Goal: Information Seeking & Learning: Find specific page/section

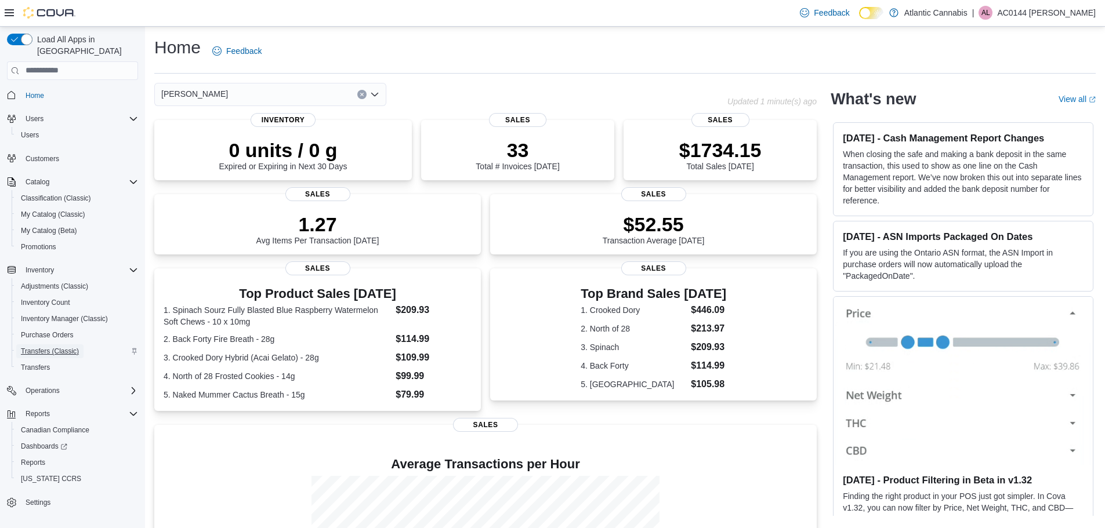
click at [44, 347] on span "Transfers (Classic)" at bounding box center [50, 351] width 58 height 9
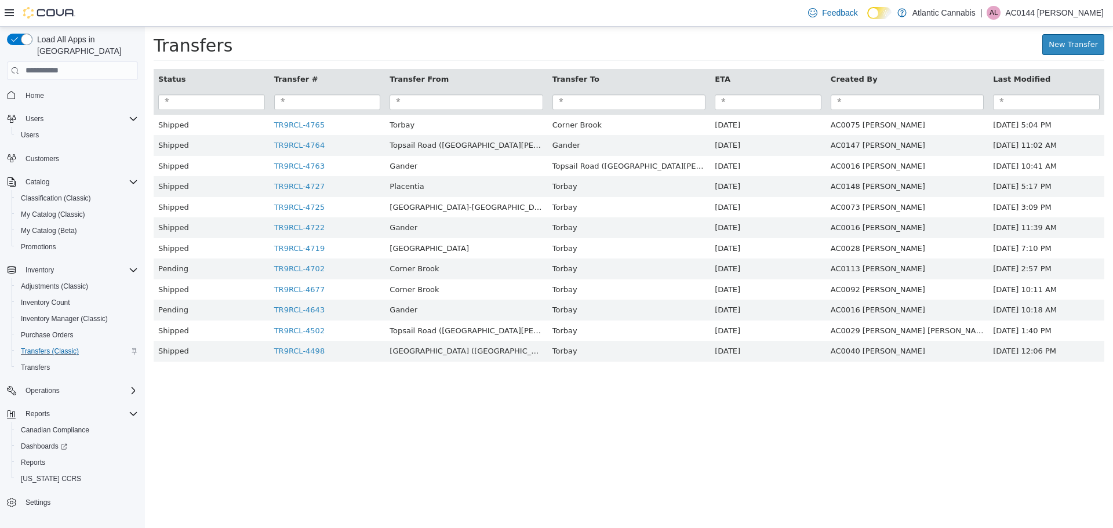
click at [451, 80] on button "Transfer From" at bounding box center [420, 79] width 61 height 12
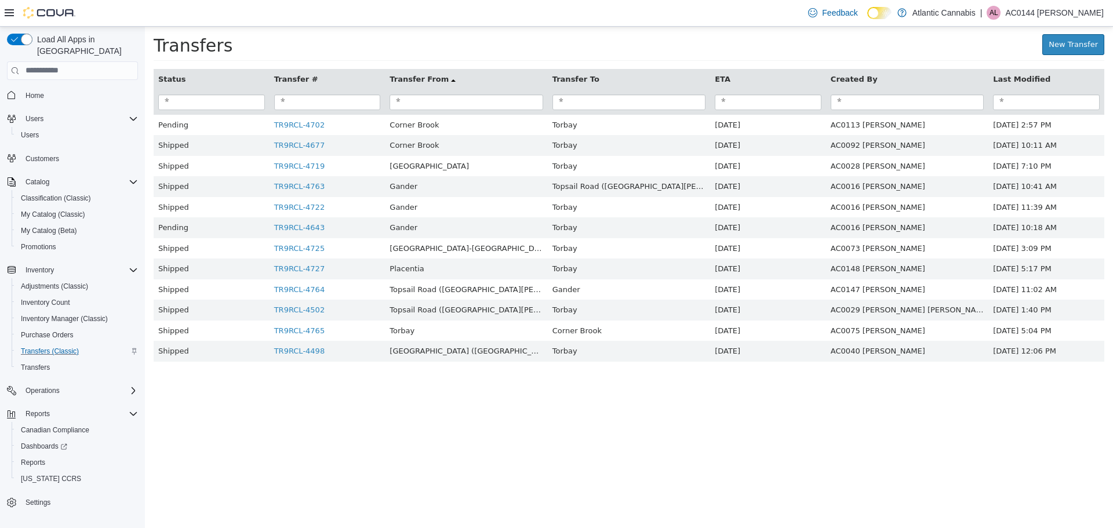
click at [586, 76] on button "Transfer To" at bounding box center [577, 79] width 49 height 12
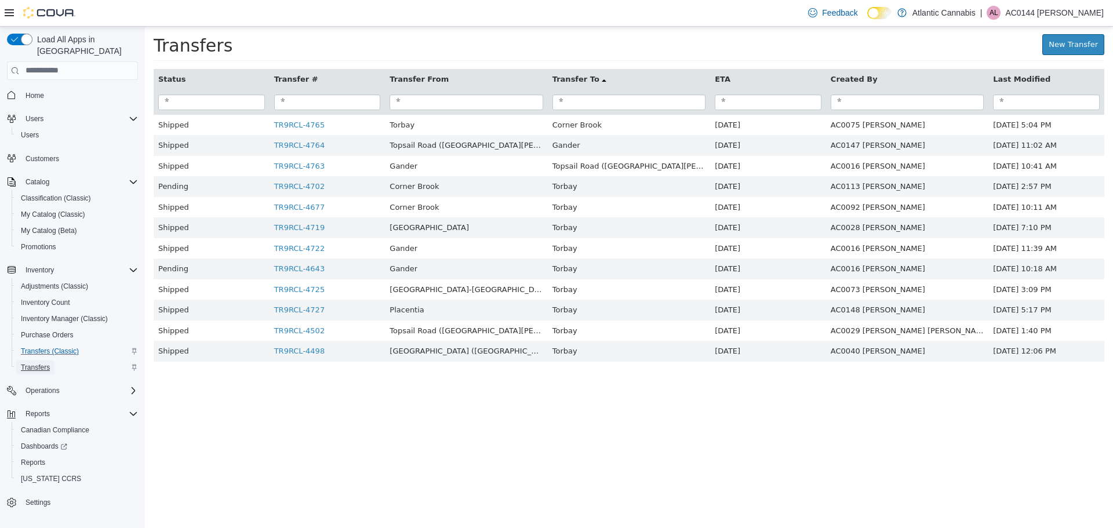
click at [34, 363] on span "Transfers" at bounding box center [35, 367] width 29 height 9
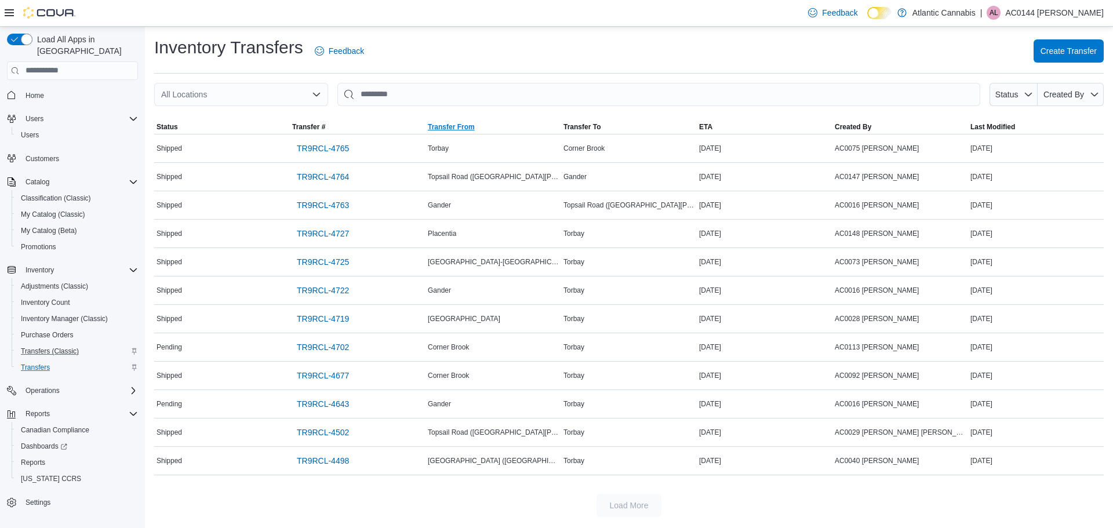
click at [462, 124] on span "Transfer From" at bounding box center [451, 126] width 47 height 9
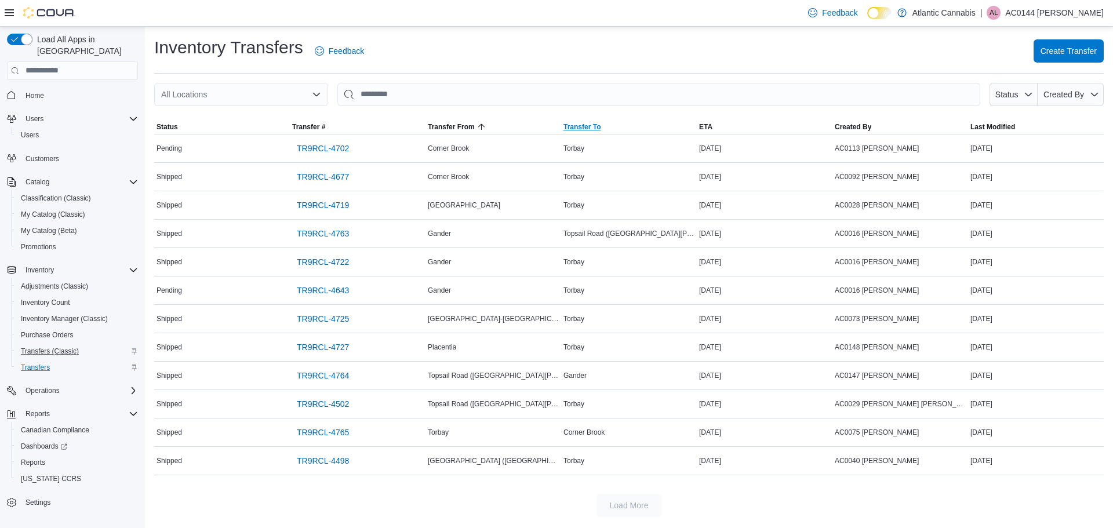
click at [576, 127] on span "Transfer To" at bounding box center [582, 126] width 37 height 9
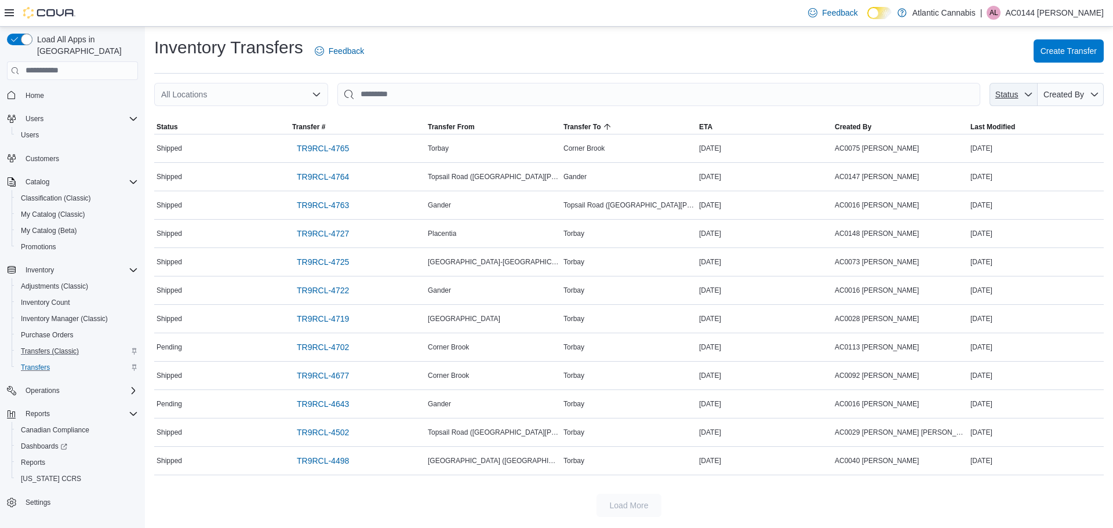
click at [1026, 101] on span "Status" at bounding box center [1013, 94] width 39 height 23
click at [990, 139] on span "Shipped" at bounding box center [1022, 139] width 137 height 14
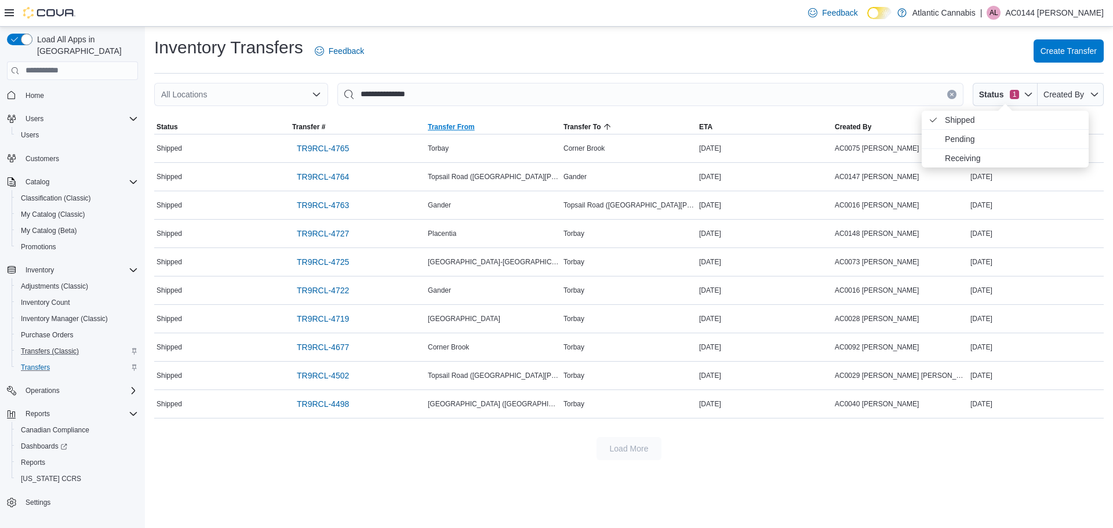
click at [437, 124] on span "Transfer From" at bounding box center [451, 126] width 47 height 9
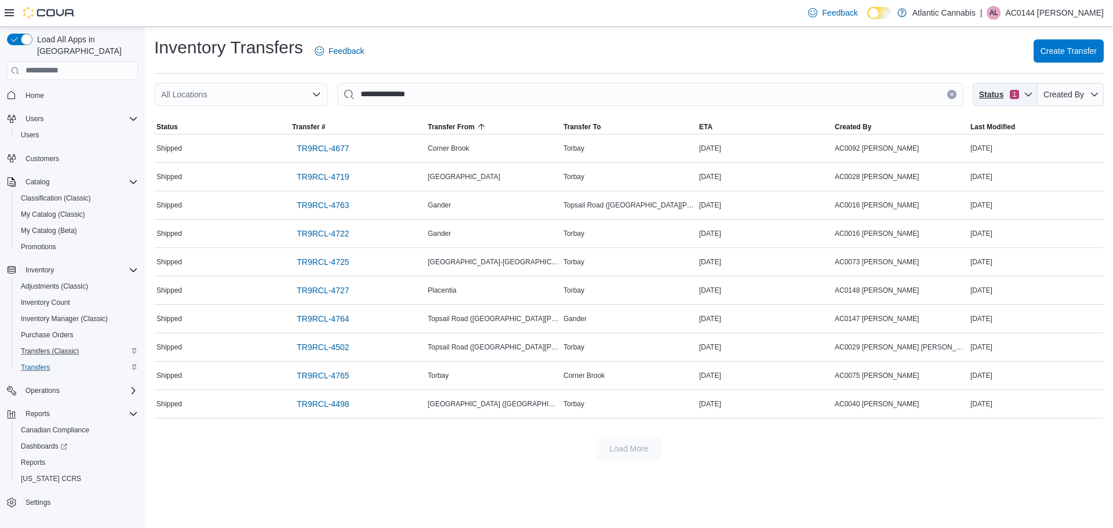
click at [1018, 100] on span "Status 1" at bounding box center [999, 95] width 42 height 12
click at [970, 139] on span "Pending" at bounding box center [1000, 139] width 110 height 14
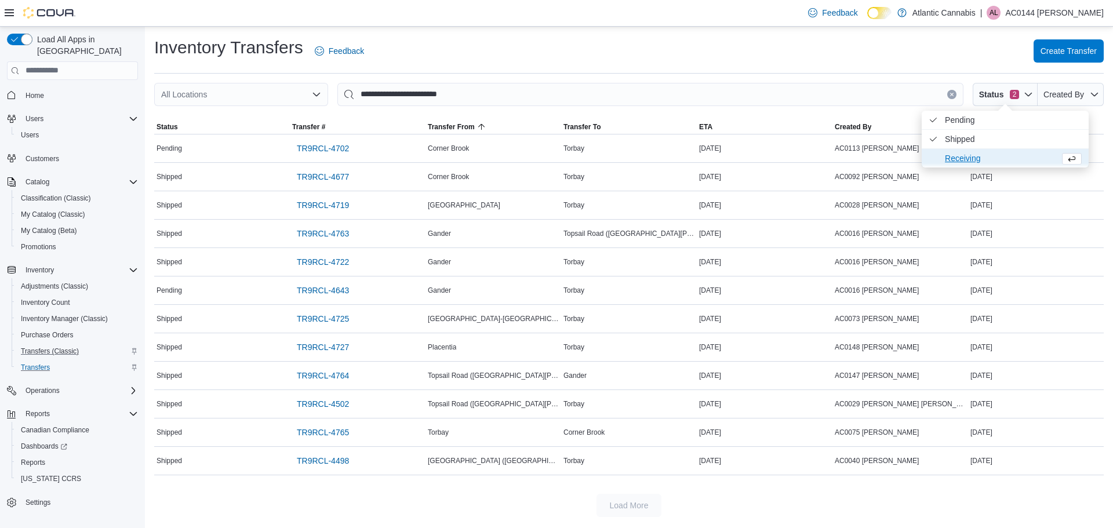
click at [968, 153] on span "Receiving" at bounding box center [1000, 158] width 110 height 14
type input "**********"
click at [1084, 93] on span "Created By" at bounding box center [1064, 94] width 41 height 9
click at [1028, 98] on icon "button" at bounding box center [1028, 94] width 9 height 9
click at [907, 73] on hr at bounding box center [629, 73] width 950 height 1
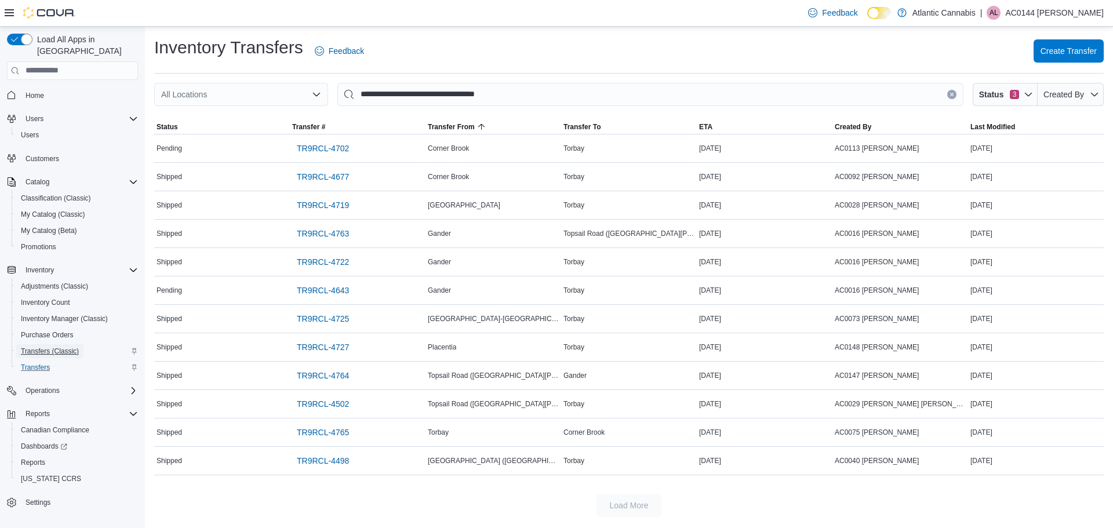
click at [55, 347] on span "Transfers (Classic)" at bounding box center [50, 351] width 58 height 9
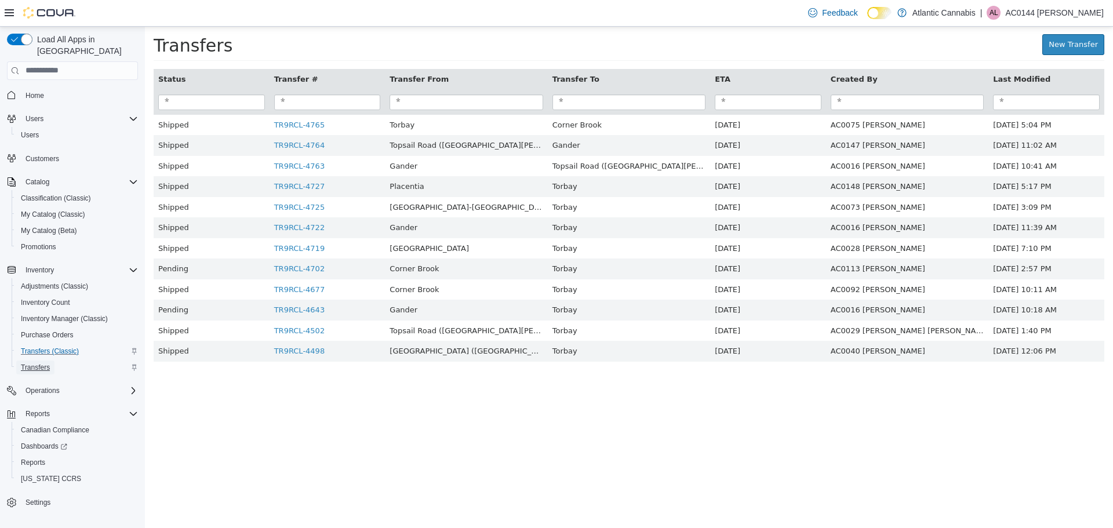
click at [39, 363] on span "Transfers" at bounding box center [35, 367] width 29 height 9
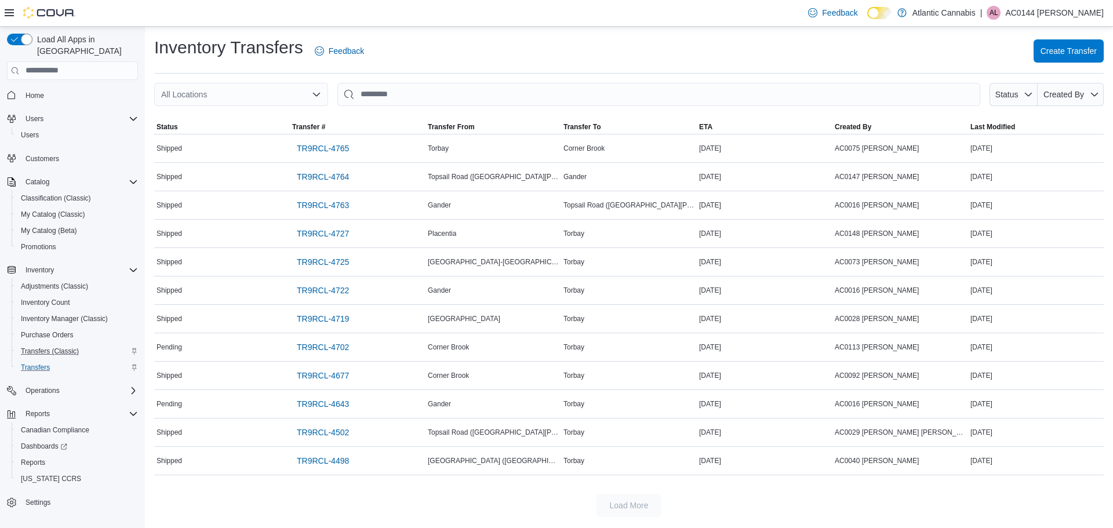
click at [226, 97] on div "All Locations" at bounding box center [241, 94] width 174 height 23
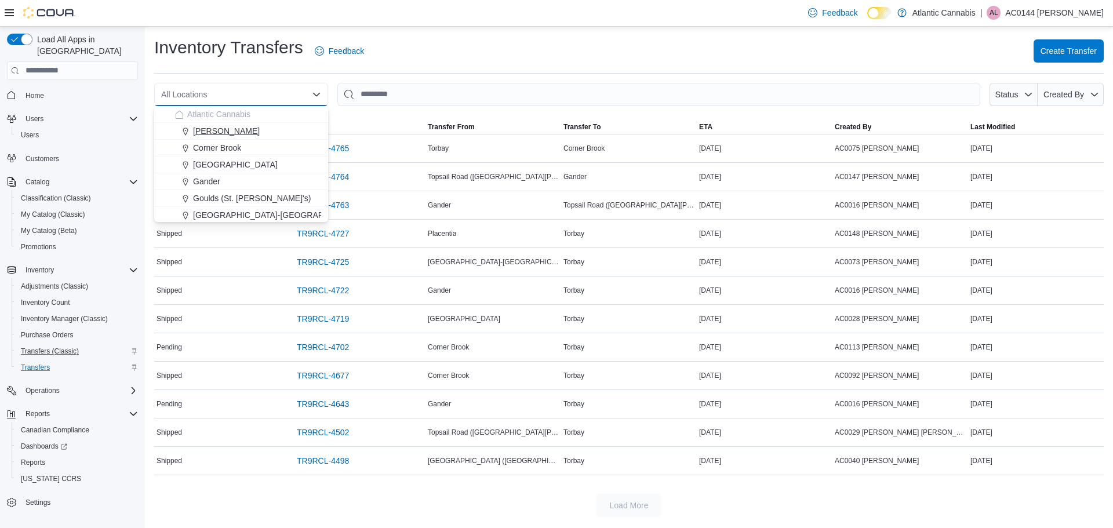
click at [213, 133] on span "[PERSON_NAME]" at bounding box center [226, 131] width 67 height 12
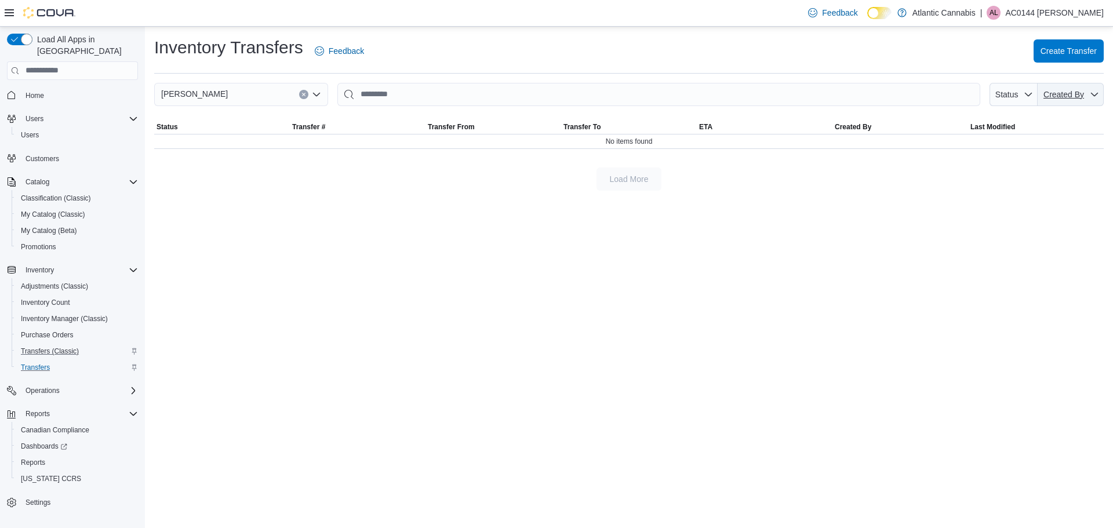
click at [1093, 92] on icon "button" at bounding box center [1094, 94] width 9 height 9
click at [1026, 100] on span "Status" at bounding box center [1013, 94] width 39 height 23
click at [45, 282] on span "Adjustments (Classic)" at bounding box center [54, 286] width 67 height 9
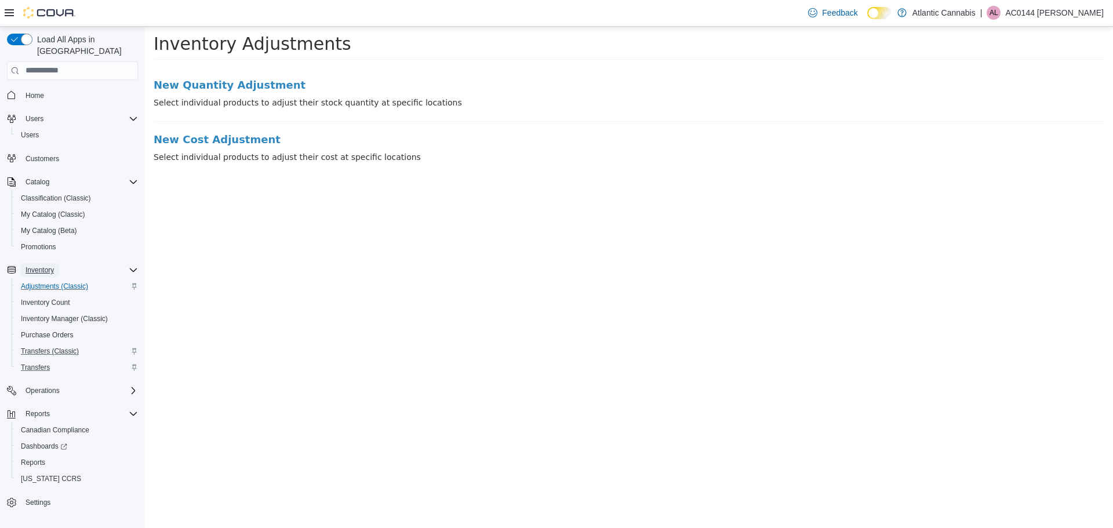
click at [42, 266] on span "Inventory" at bounding box center [40, 270] width 28 height 9
click at [41, 458] on span "Reports" at bounding box center [33, 462] width 24 height 9
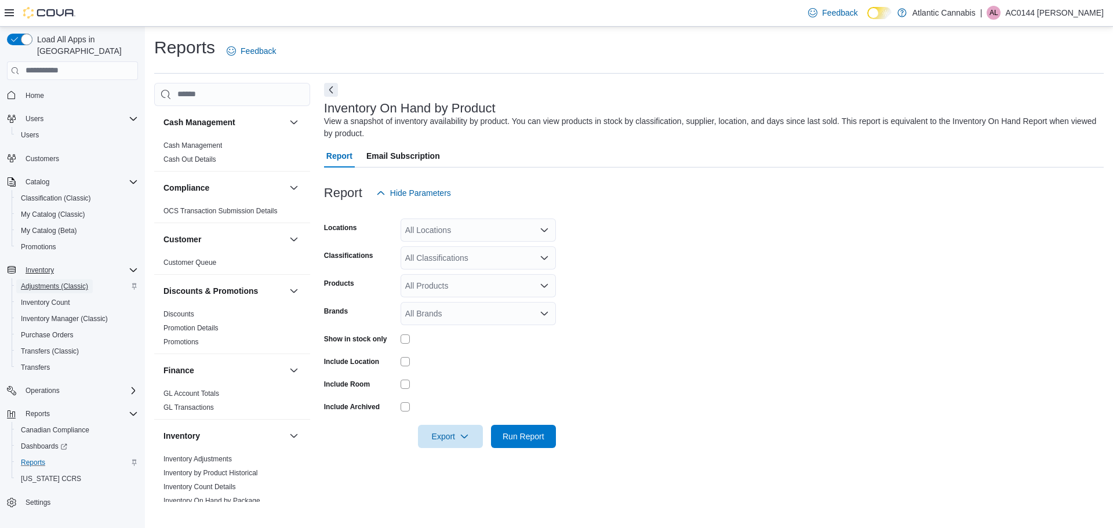
click at [47, 282] on span "Adjustments (Classic)" at bounding box center [54, 286] width 67 height 9
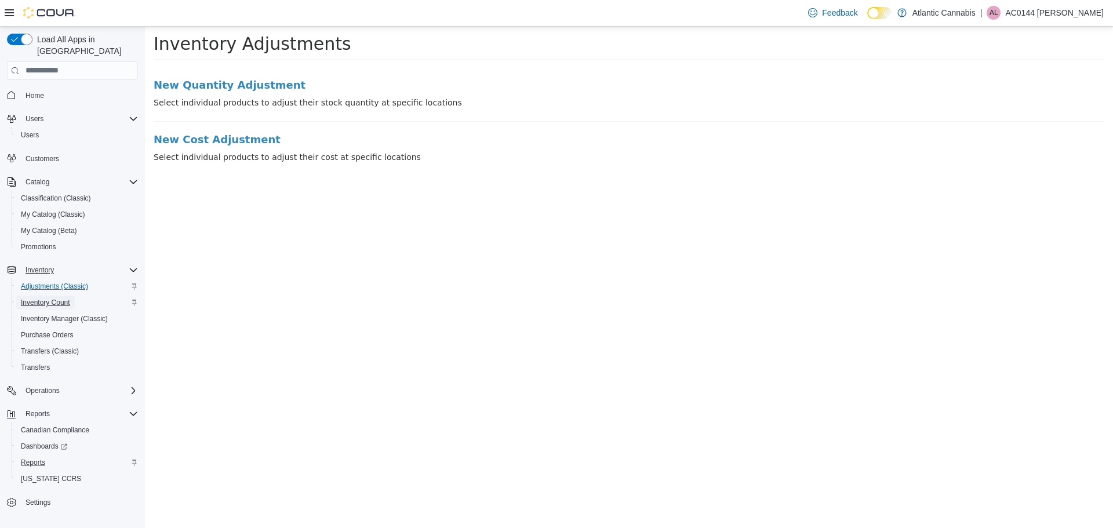
click at [46, 298] on span "Inventory Count" at bounding box center [45, 302] width 49 height 9
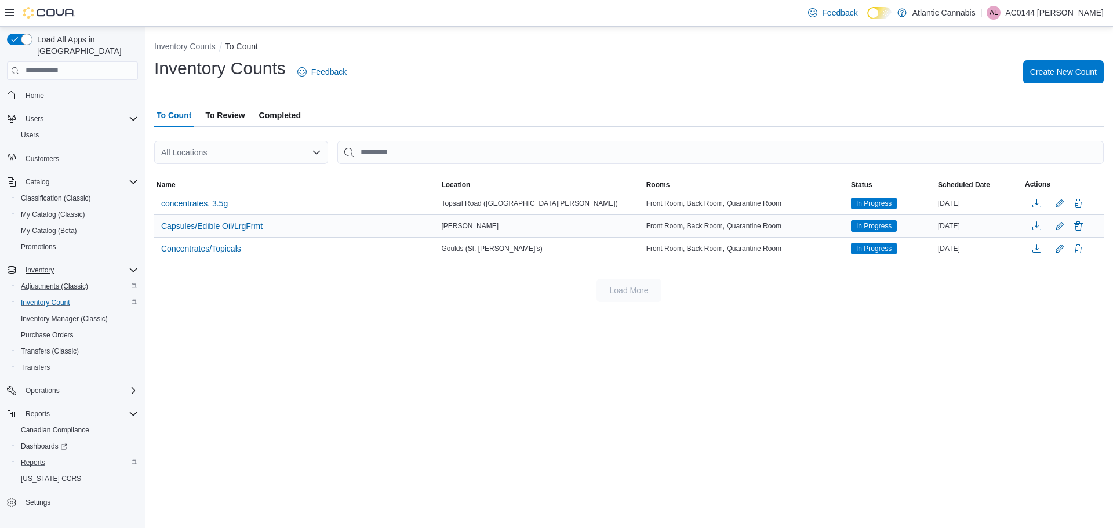
drag, startPoint x: 937, startPoint y: 228, endPoint x: 982, endPoint y: 227, distance: 45.8
click at [982, 227] on div "[DATE]" at bounding box center [979, 226] width 87 height 14
click at [46, 331] on span "Purchase Orders" at bounding box center [47, 335] width 53 height 9
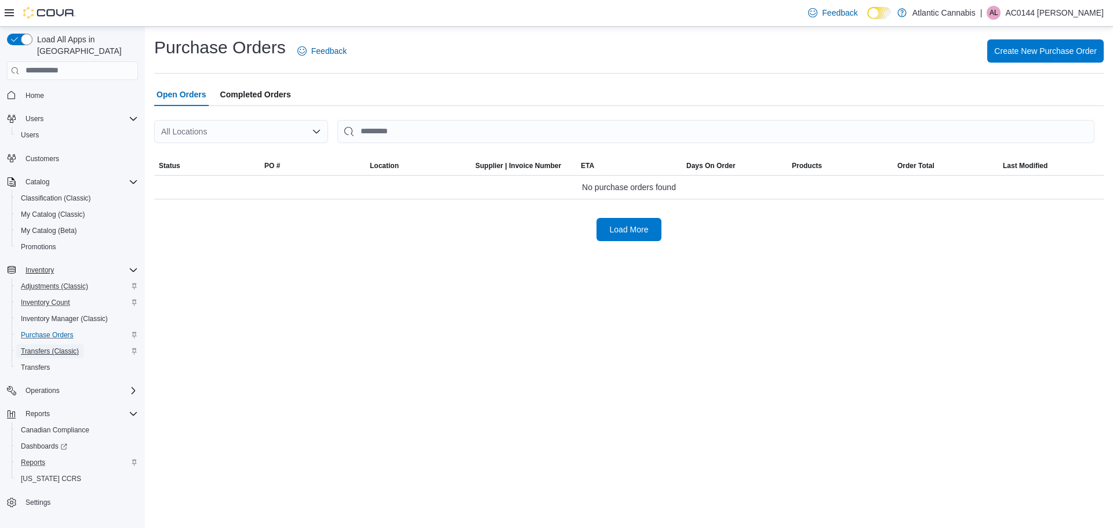
click at [46, 347] on span "Transfers (Classic)" at bounding box center [50, 351] width 58 height 9
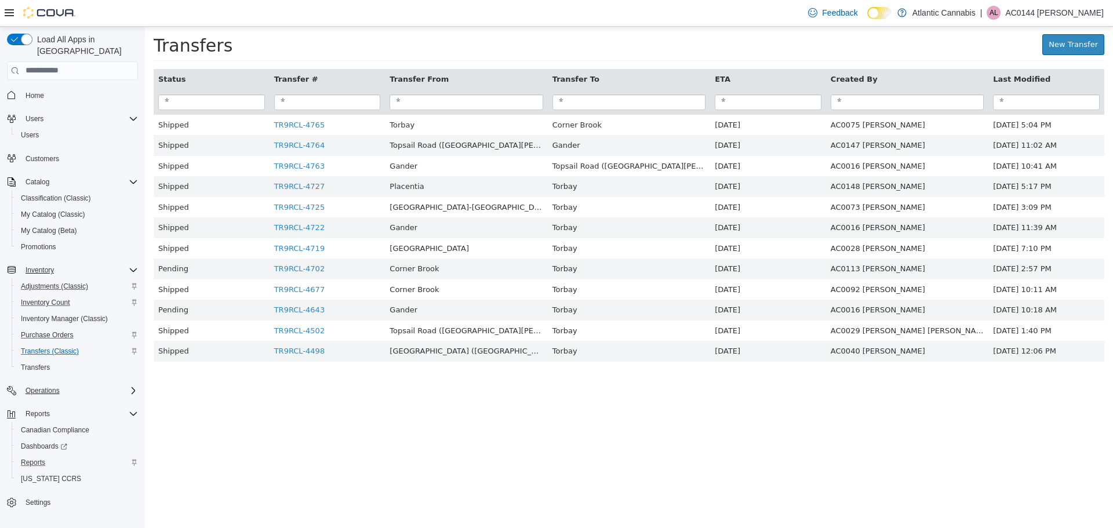
click at [133, 387] on icon "Complex example" at bounding box center [133, 390] width 3 height 7
click at [42, 363] on span "Transfers" at bounding box center [35, 367] width 29 height 9
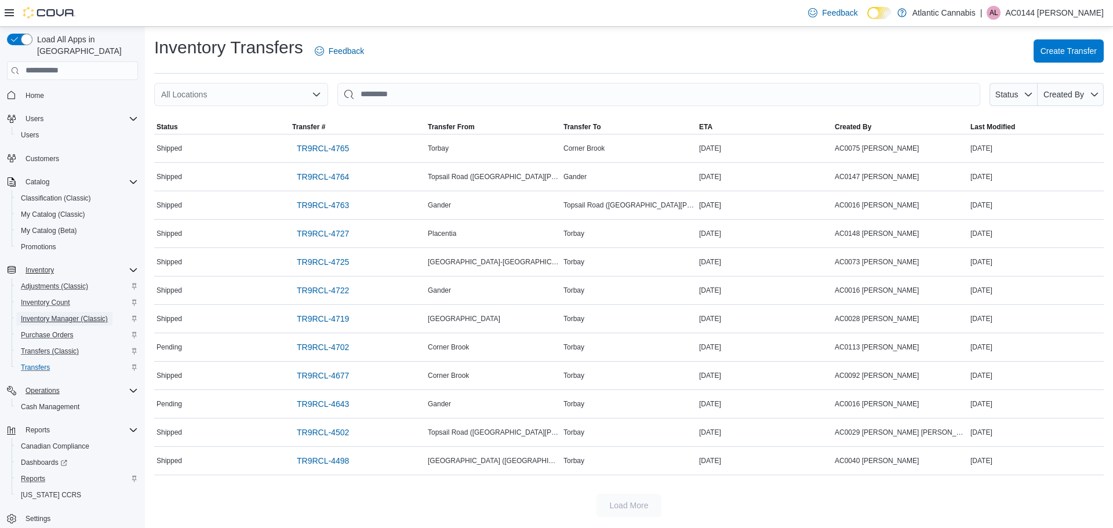
click at [62, 314] on span "Inventory Manager (Classic)" at bounding box center [64, 318] width 87 height 9
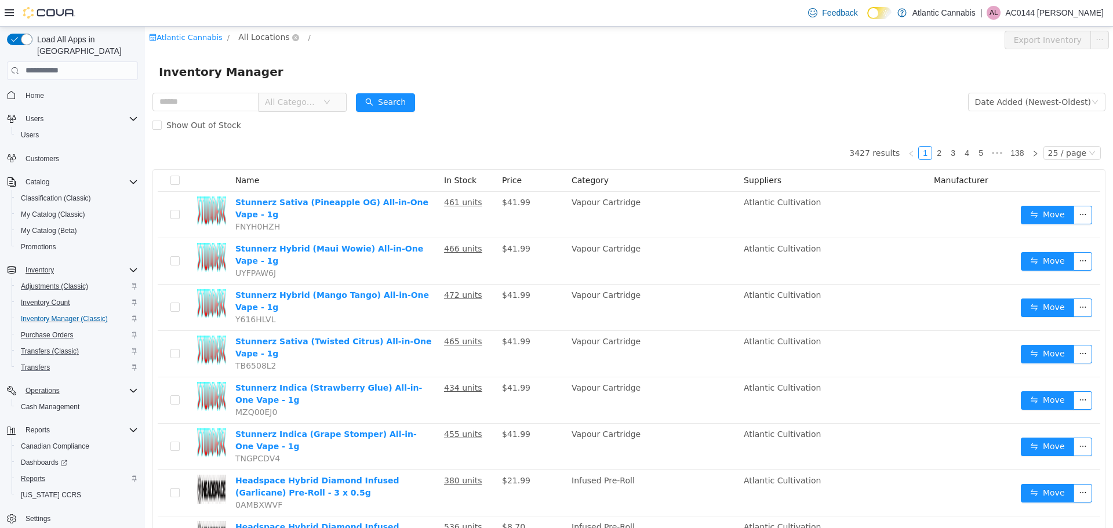
click at [266, 37] on span "All Locations" at bounding box center [263, 36] width 51 height 13
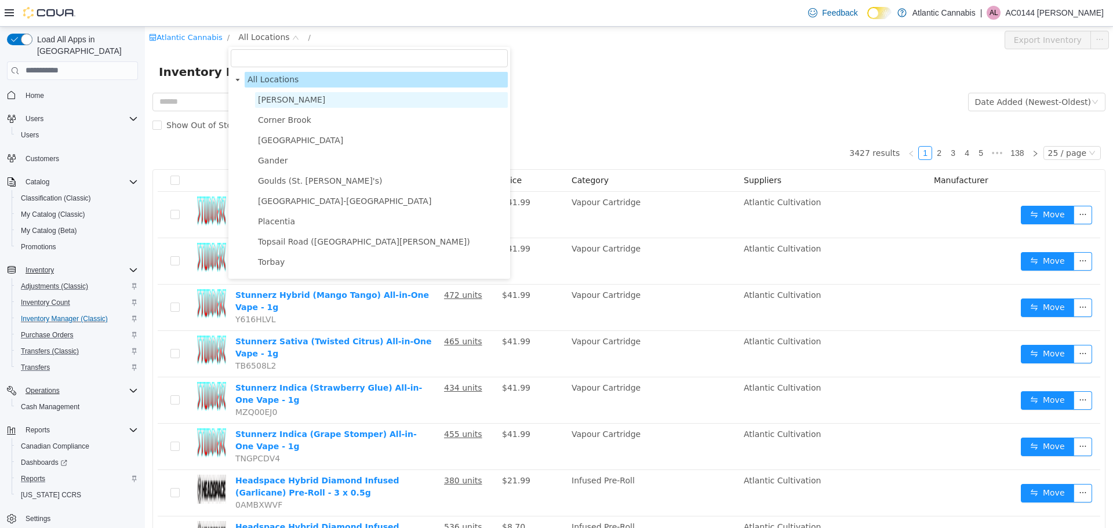
click at [260, 102] on span "[PERSON_NAME]" at bounding box center [291, 99] width 67 height 9
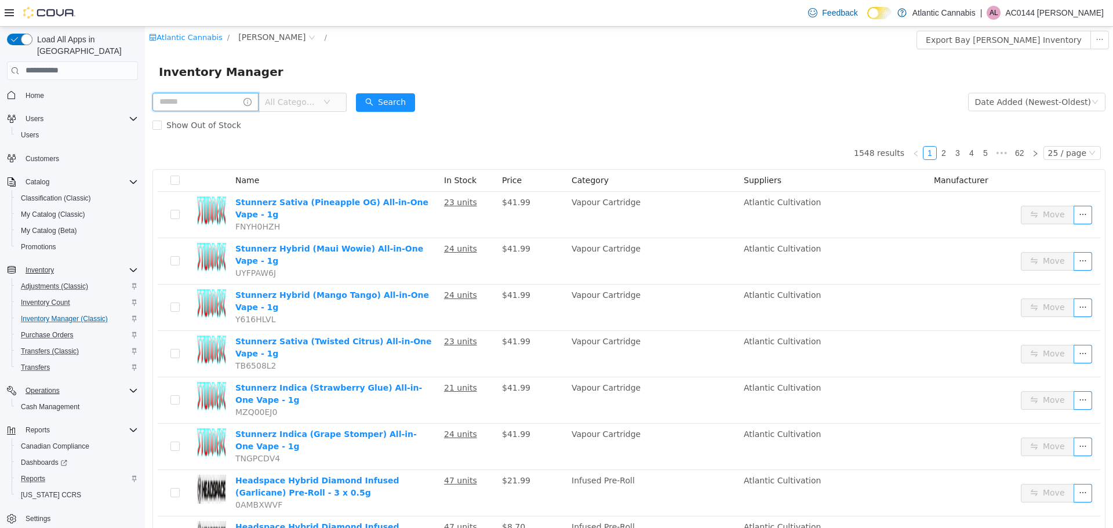
click at [191, 103] on input "text" at bounding box center [206, 101] width 106 height 19
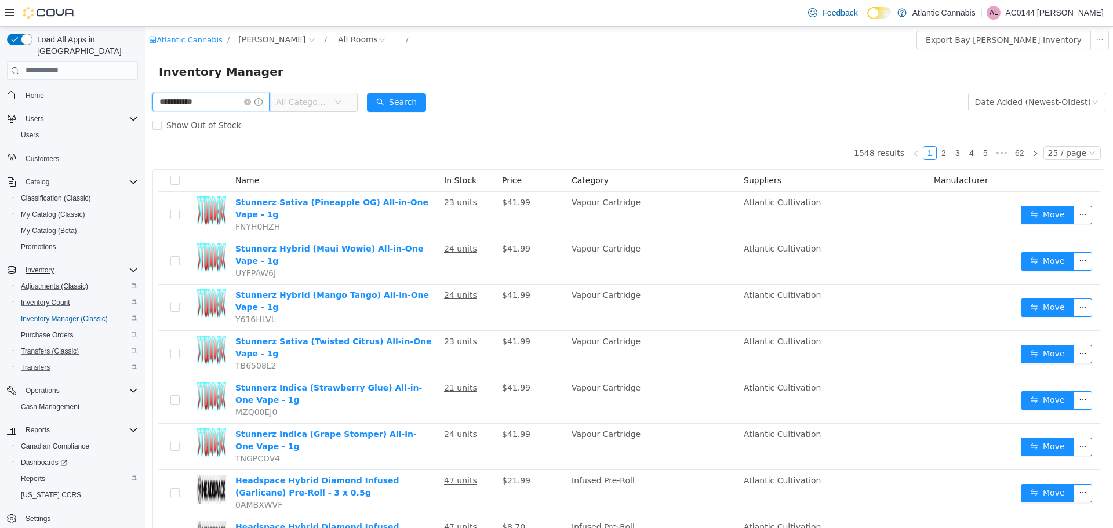
type input "**********"
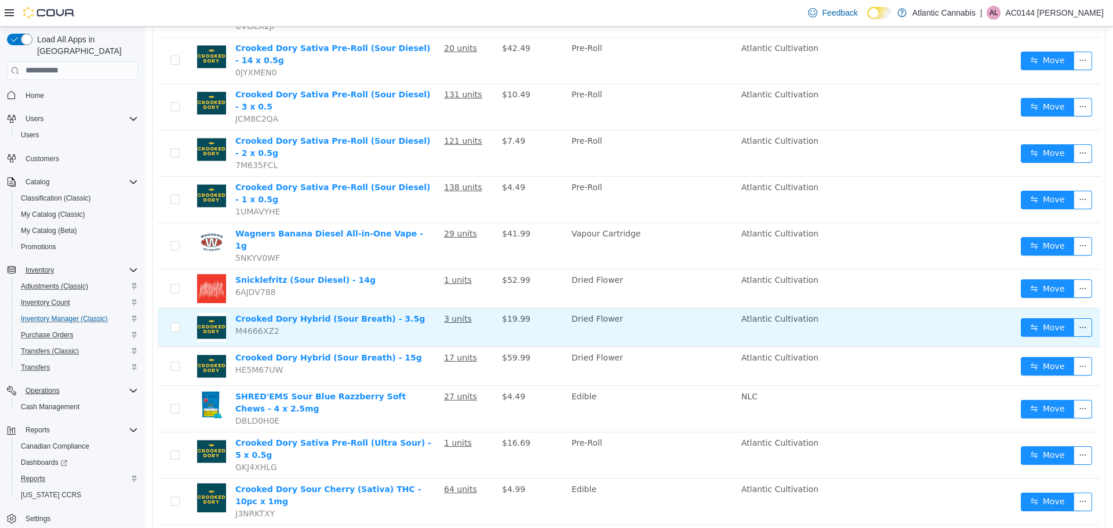
scroll to position [721, 0]
